Goal: Information Seeking & Learning: Compare options

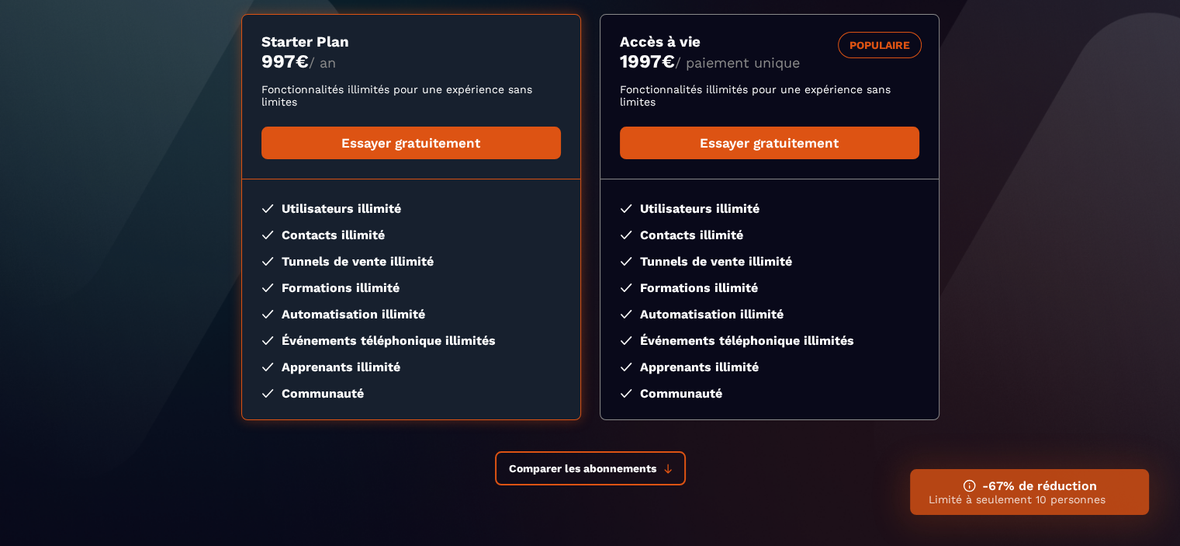
scroll to position [303, 0]
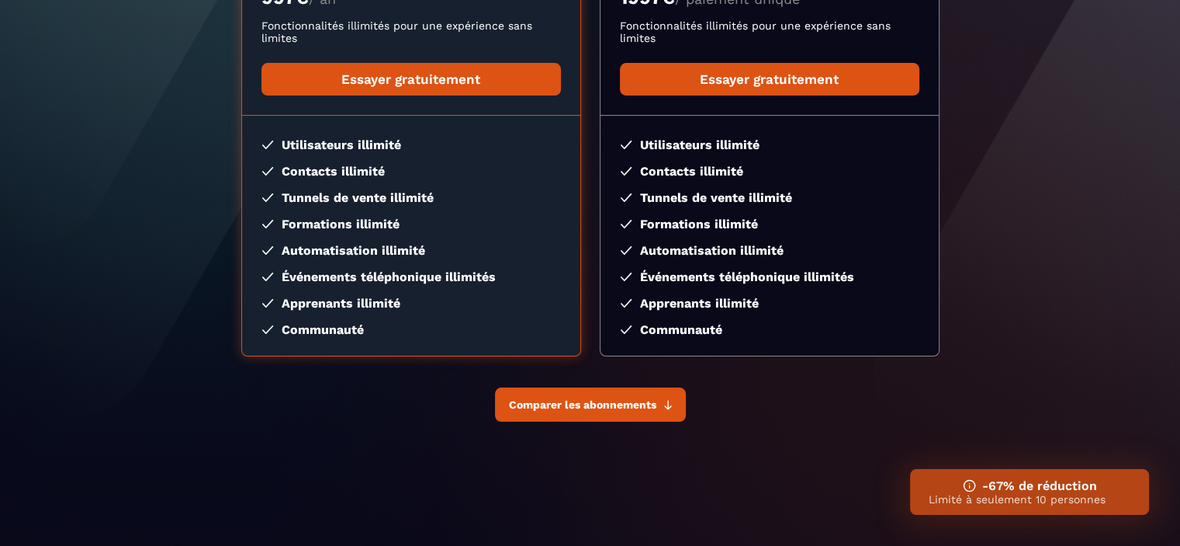
click at [681, 398] on button "Comparer les abonnements" at bounding box center [590, 404] width 191 height 34
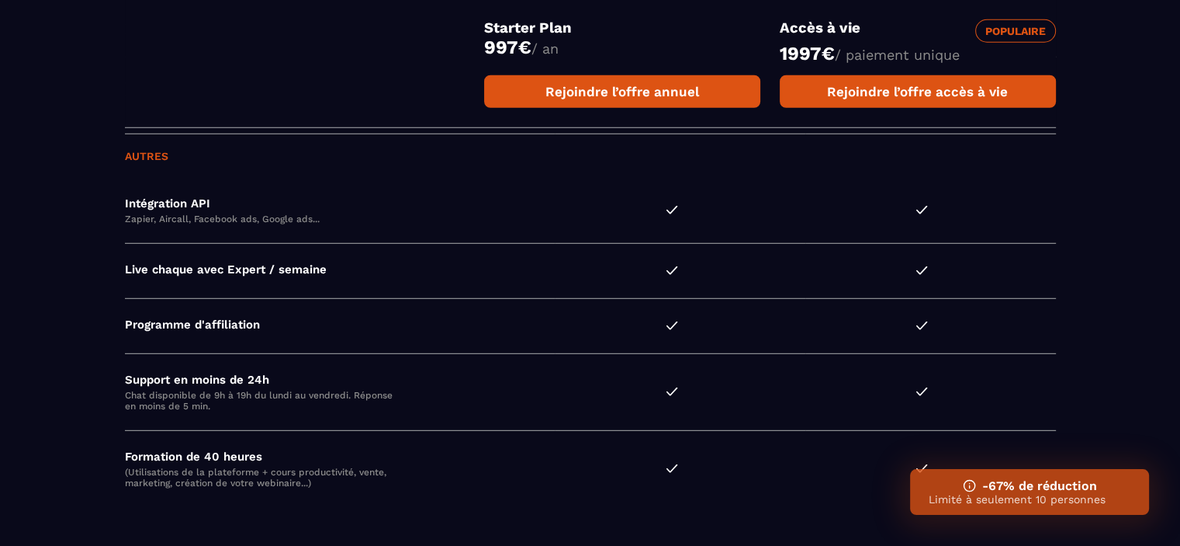
scroll to position [4417, 0]
